Goal: Information Seeking & Learning: Learn about a topic

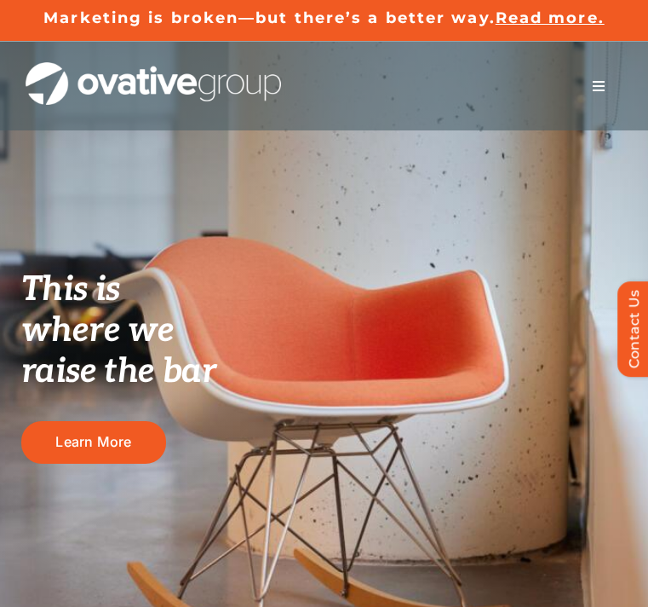
click at [602, 88] on span "Menu" at bounding box center [599, 86] width 14 height 14
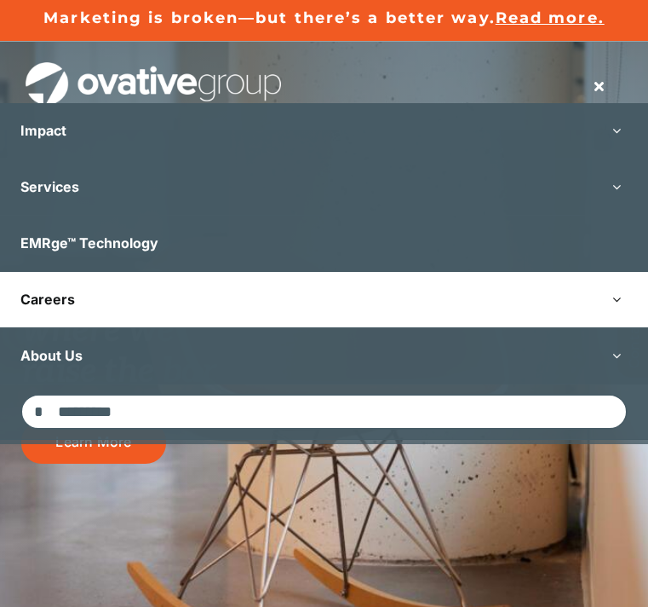
click at [41, 304] on span "Careers" at bounding box center [47, 299] width 55 height 17
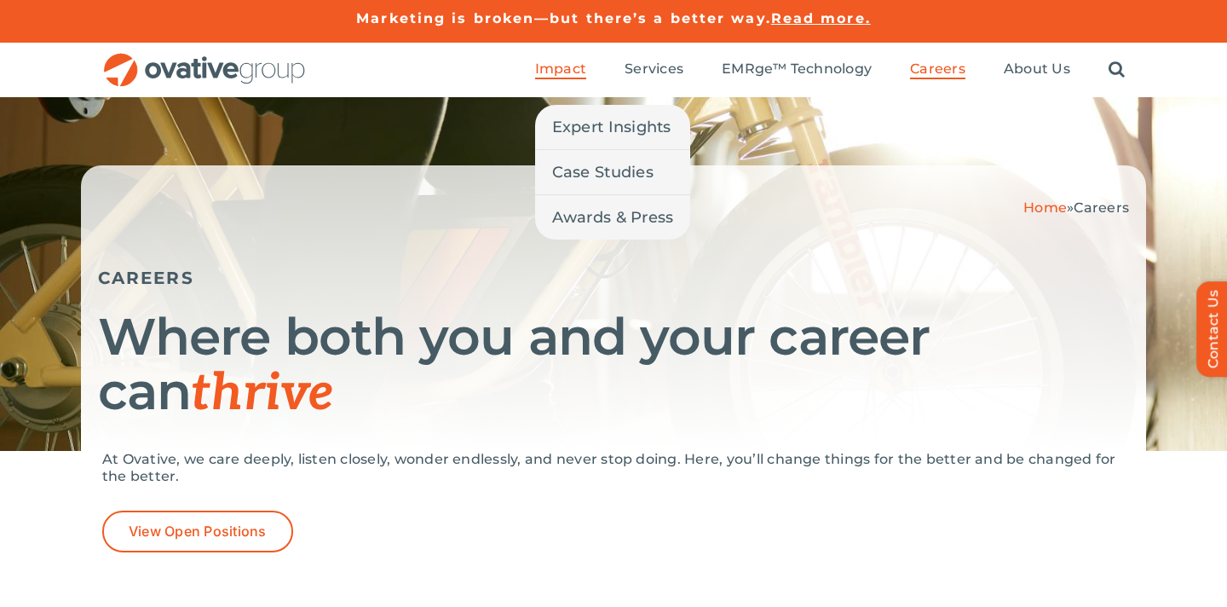
click at [575, 66] on span "Impact" at bounding box center [560, 68] width 51 height 17
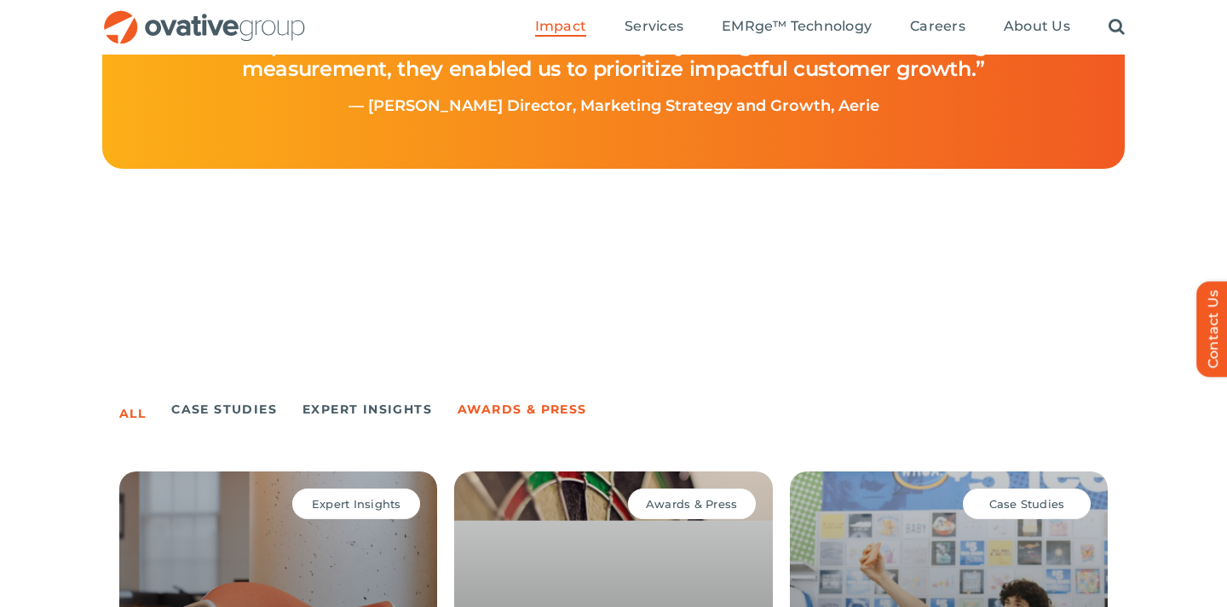
scroll to position [873, 0]
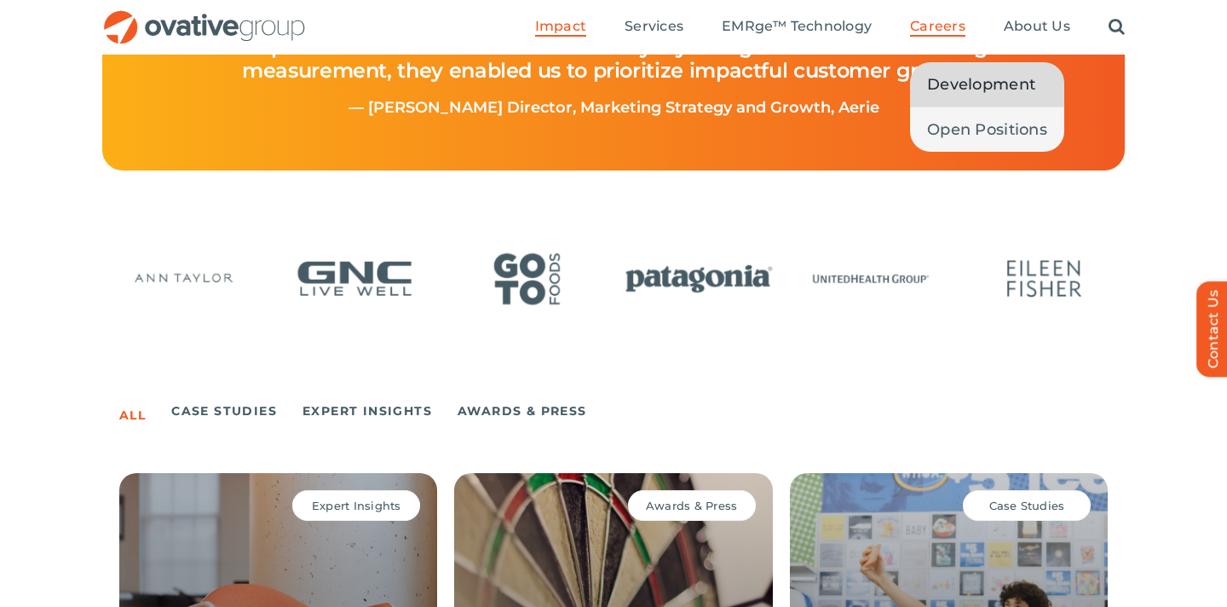
click at [953, 84] on span "Development" at bounding box center [981, 84] width 108 height 24
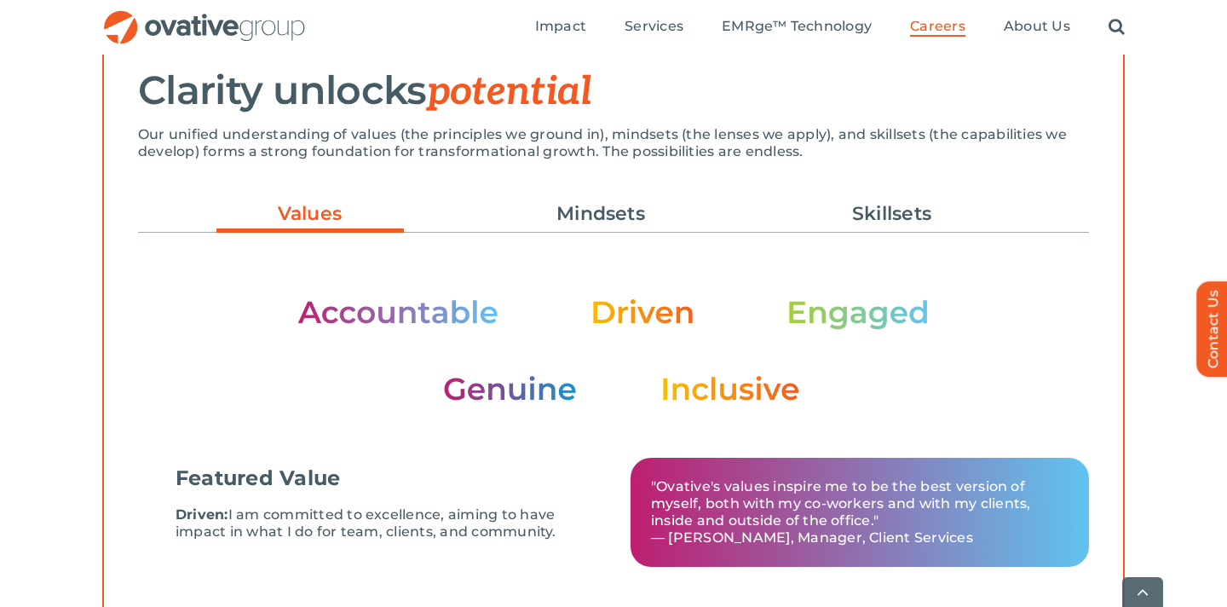
scroll to position [516, 0]
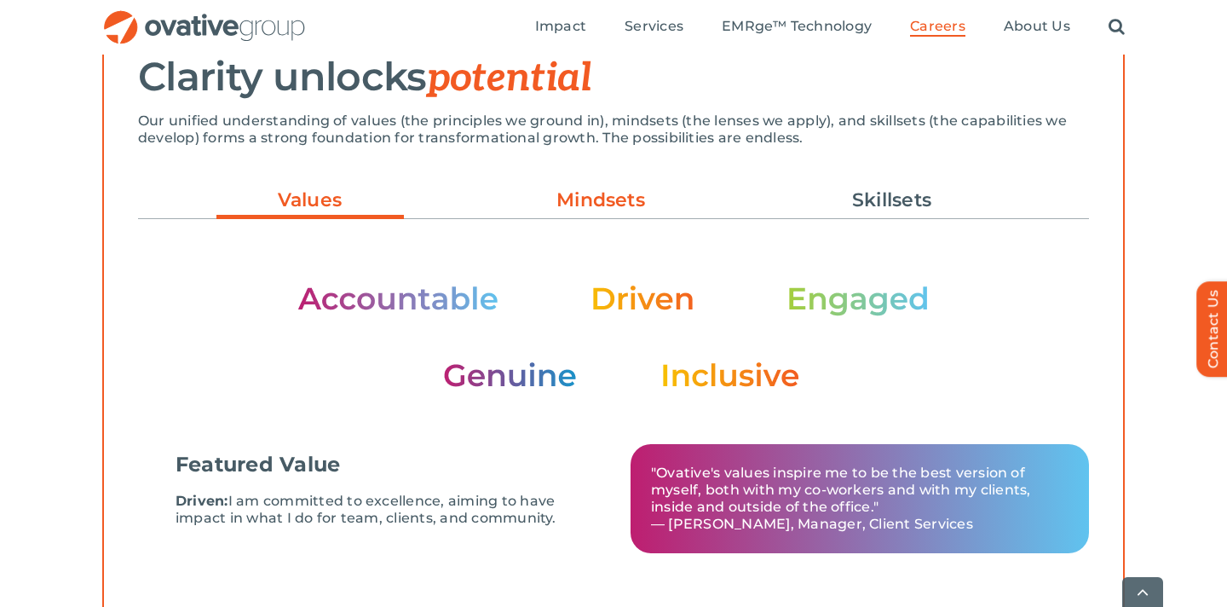
click at [578, 197] on link "Mindsets" at bounding box center [600, 200] width 187 height 29
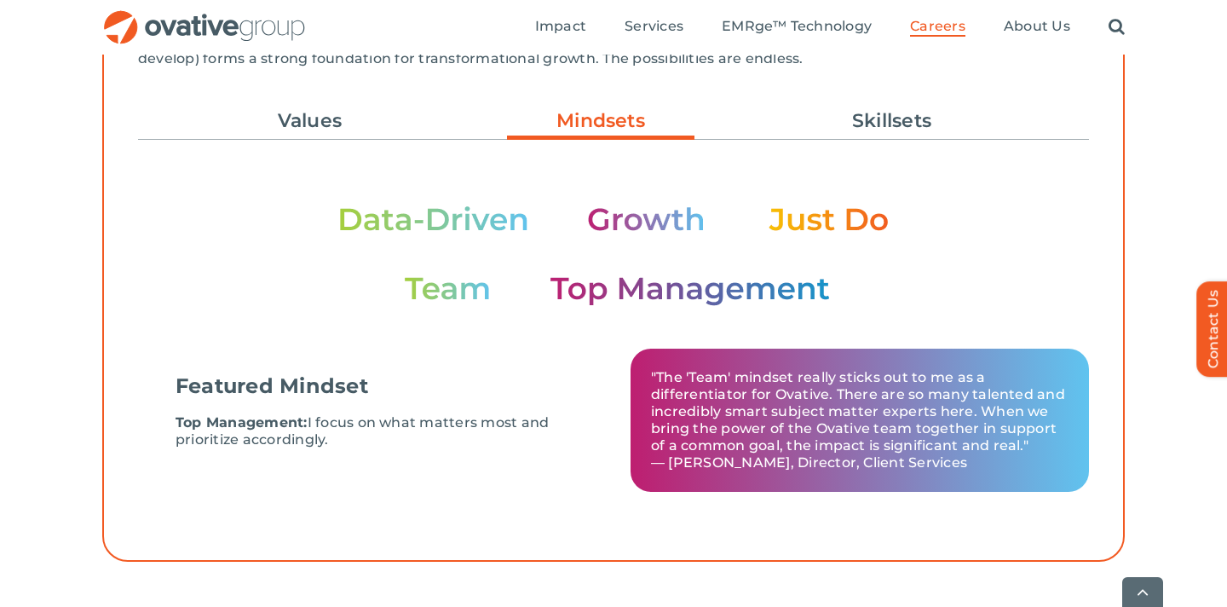
scroll to position [598, 0]
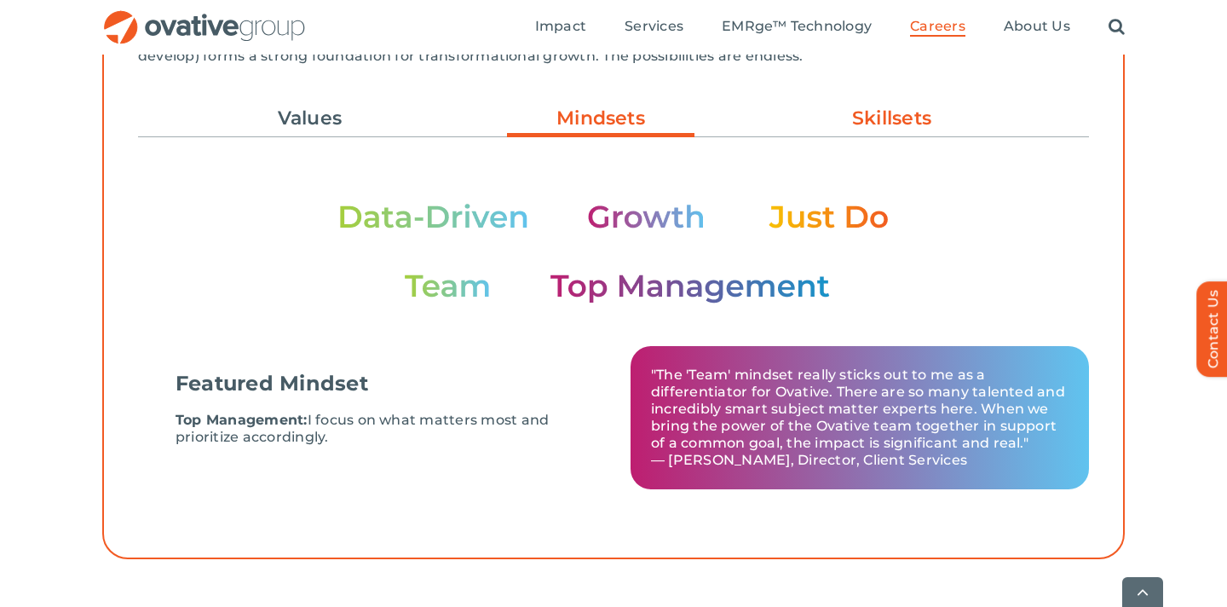
click at [861, 120] on link "Skillsets" at bounding box center [891, 118] width 187 height 29
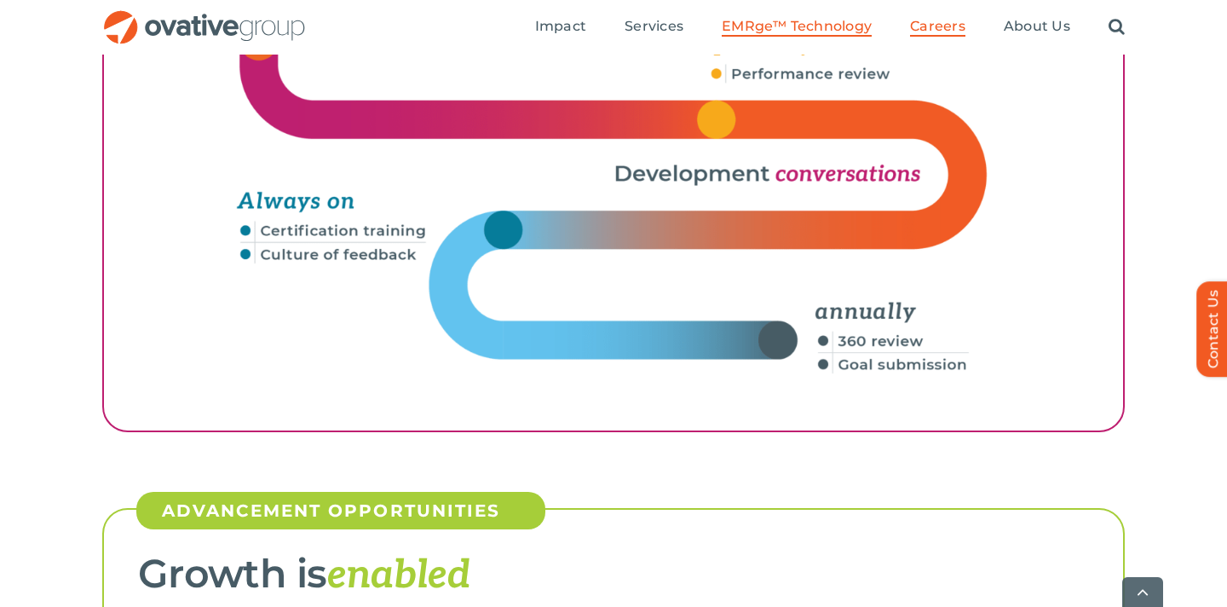
scroll to position [2835, 0]
